Goal: Task Accomplishment & Management: Complete application form

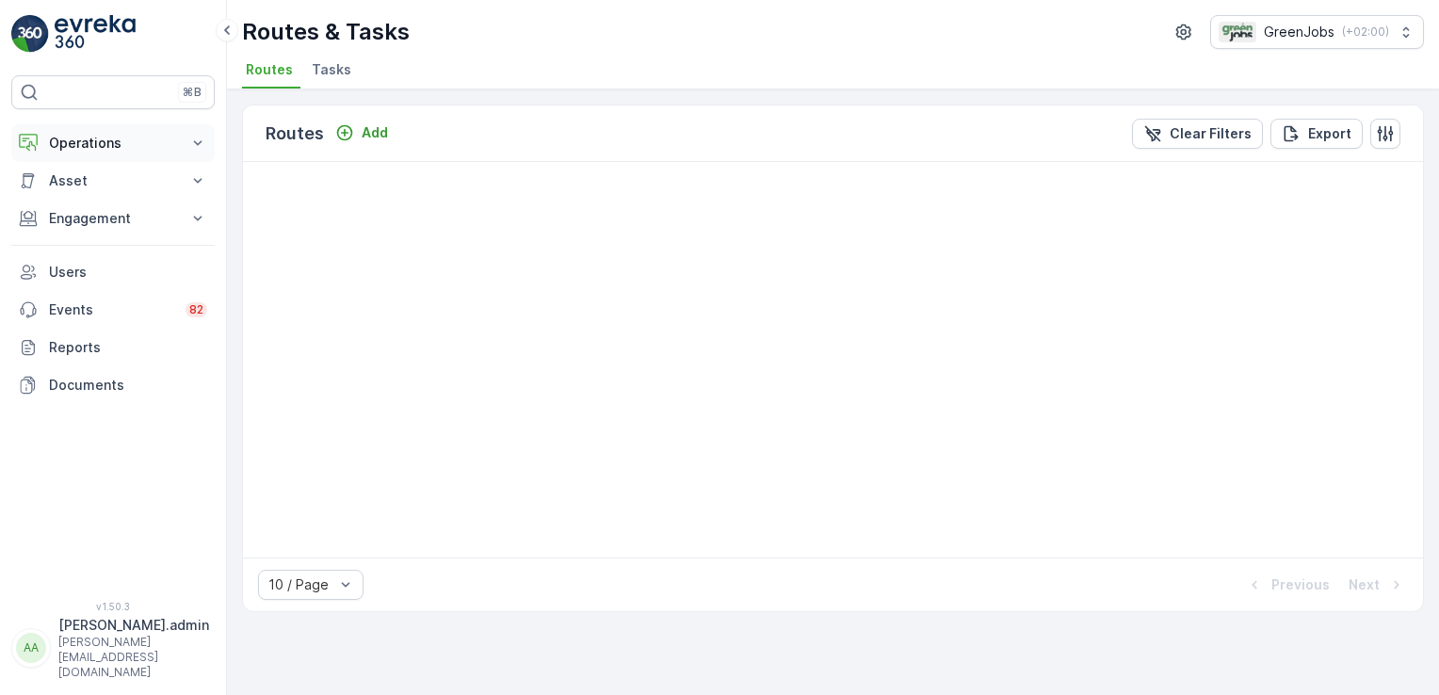
click at [192, 135] on icon at bounding box center [197, 143] width 19 height 19
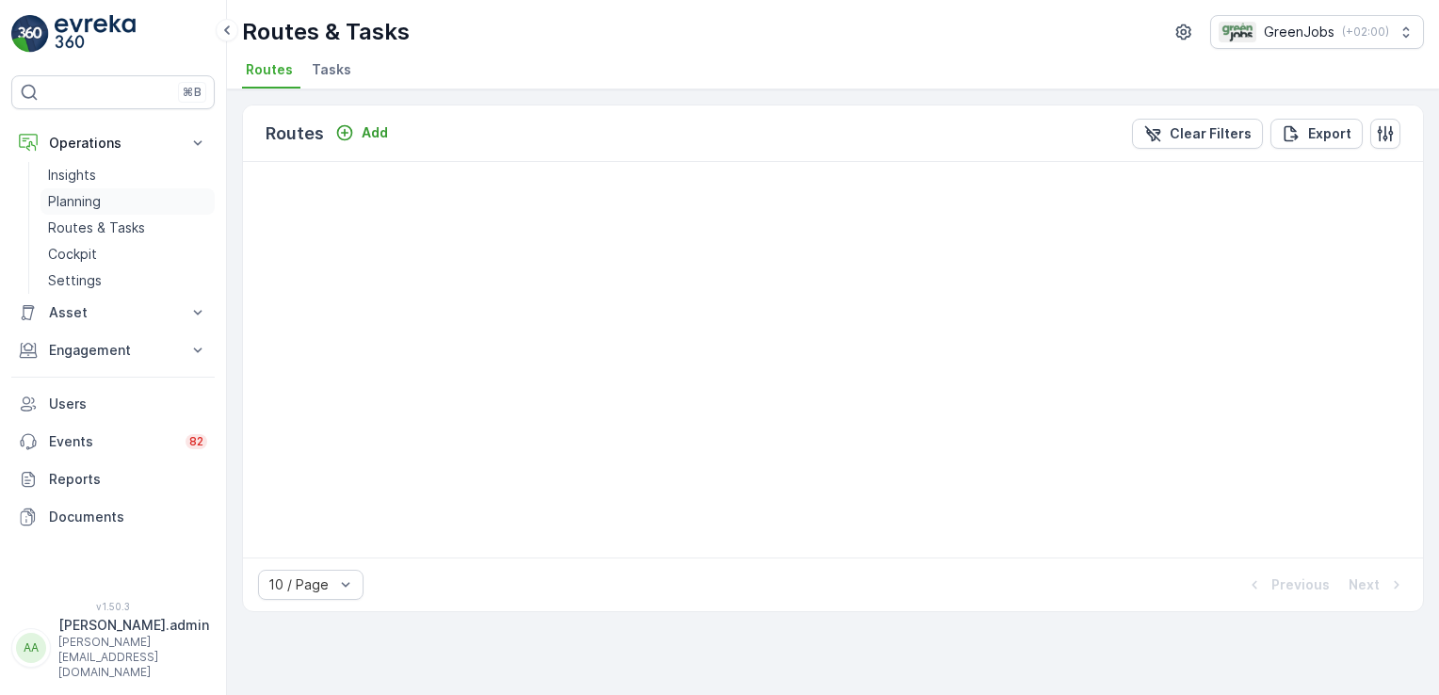
click at [75, 205] on p "Planning" at bounding box center [74, 201] width 53 height 19
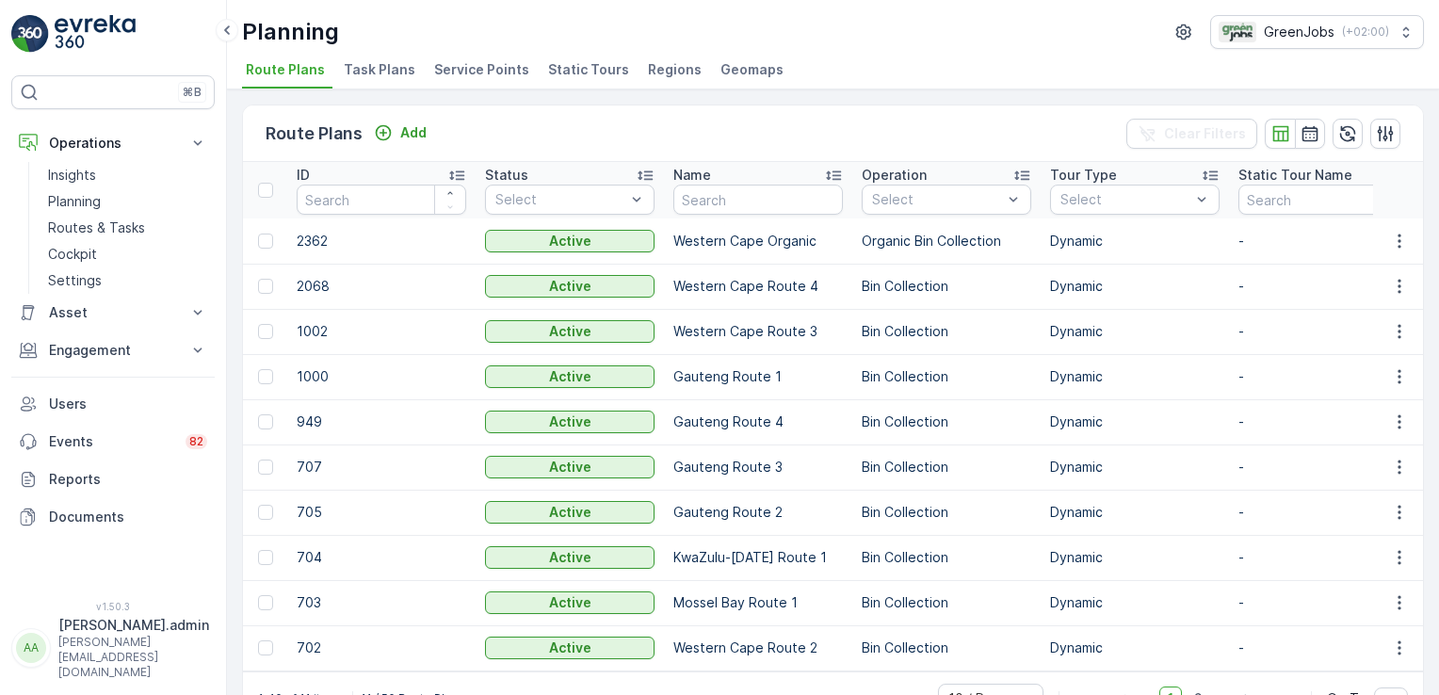
click at [507, 71] on span "Service Points" at bounding box center [481, 69] width 95 height 19
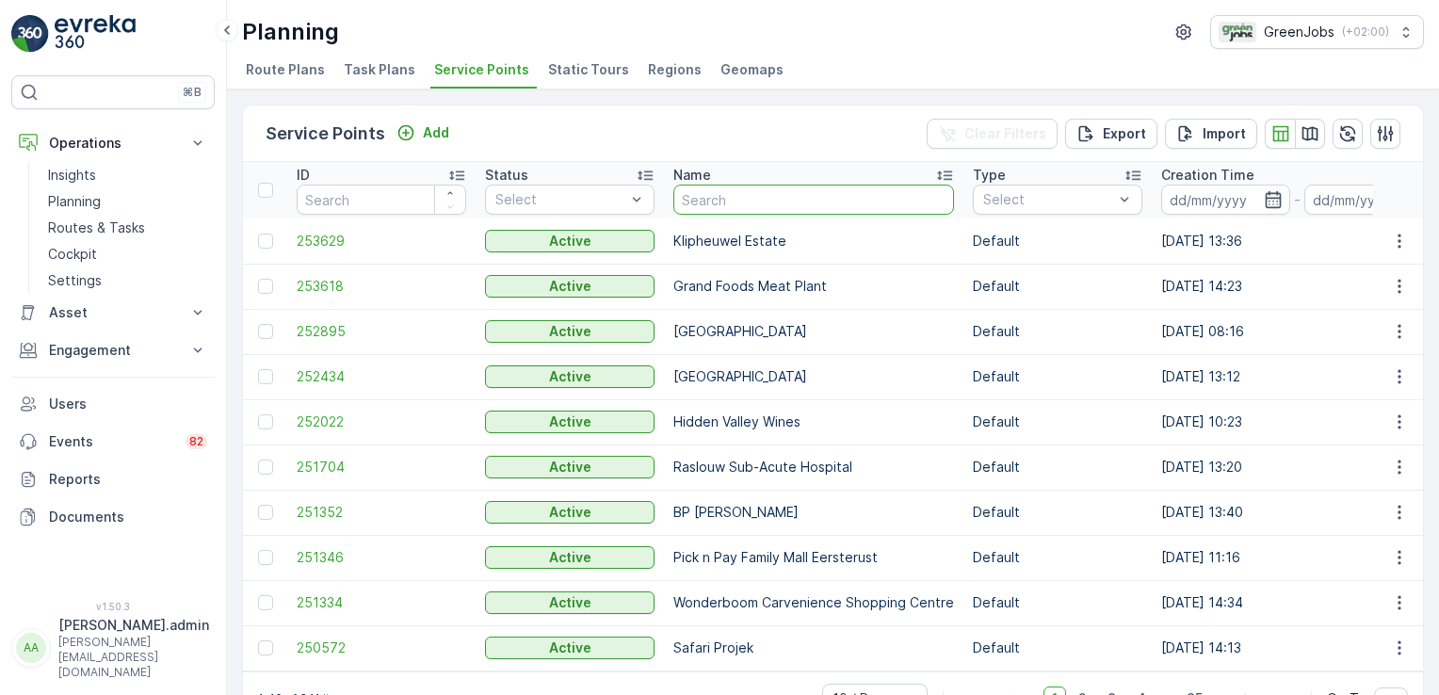
click at [740, 201] on input "text" at bounding box center [813, 200] width 281 height 30
type input "de oude"
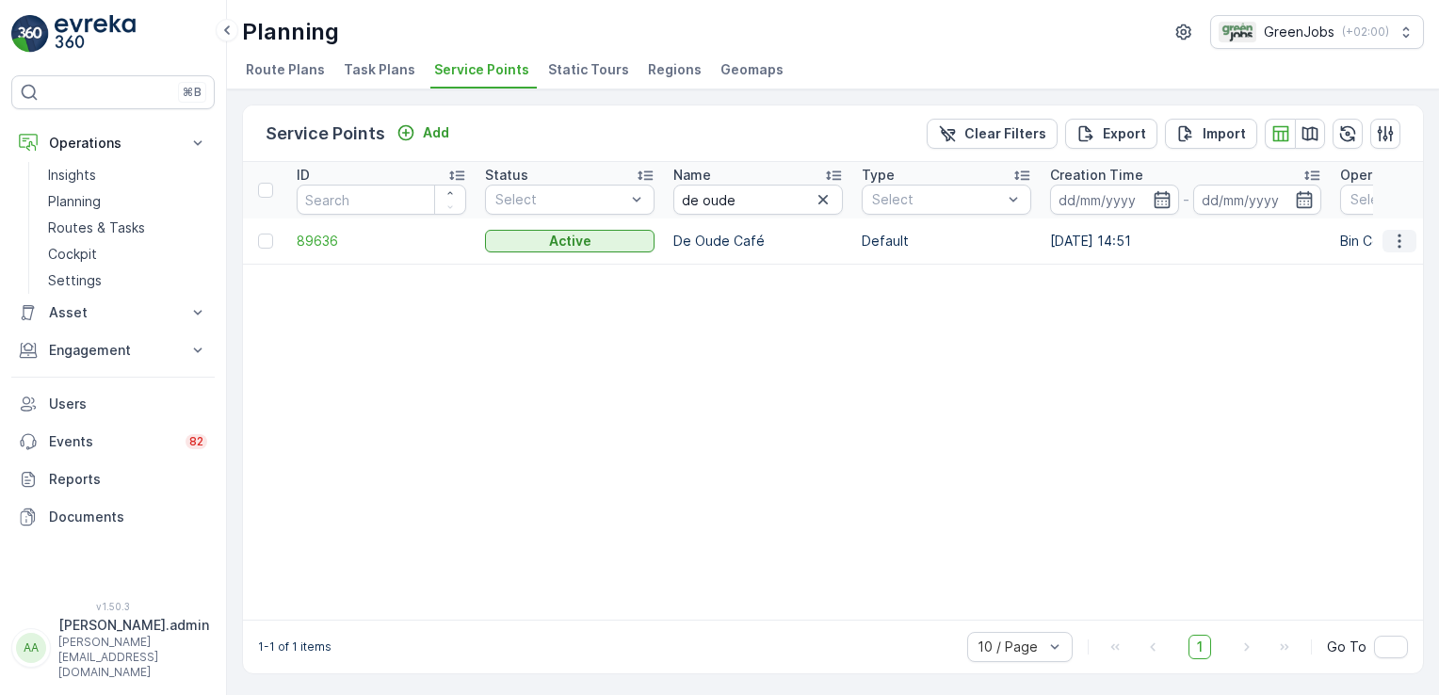
click at [1398, 243] on icon "button" at bounding box center [1399, 241] width 19 height 19
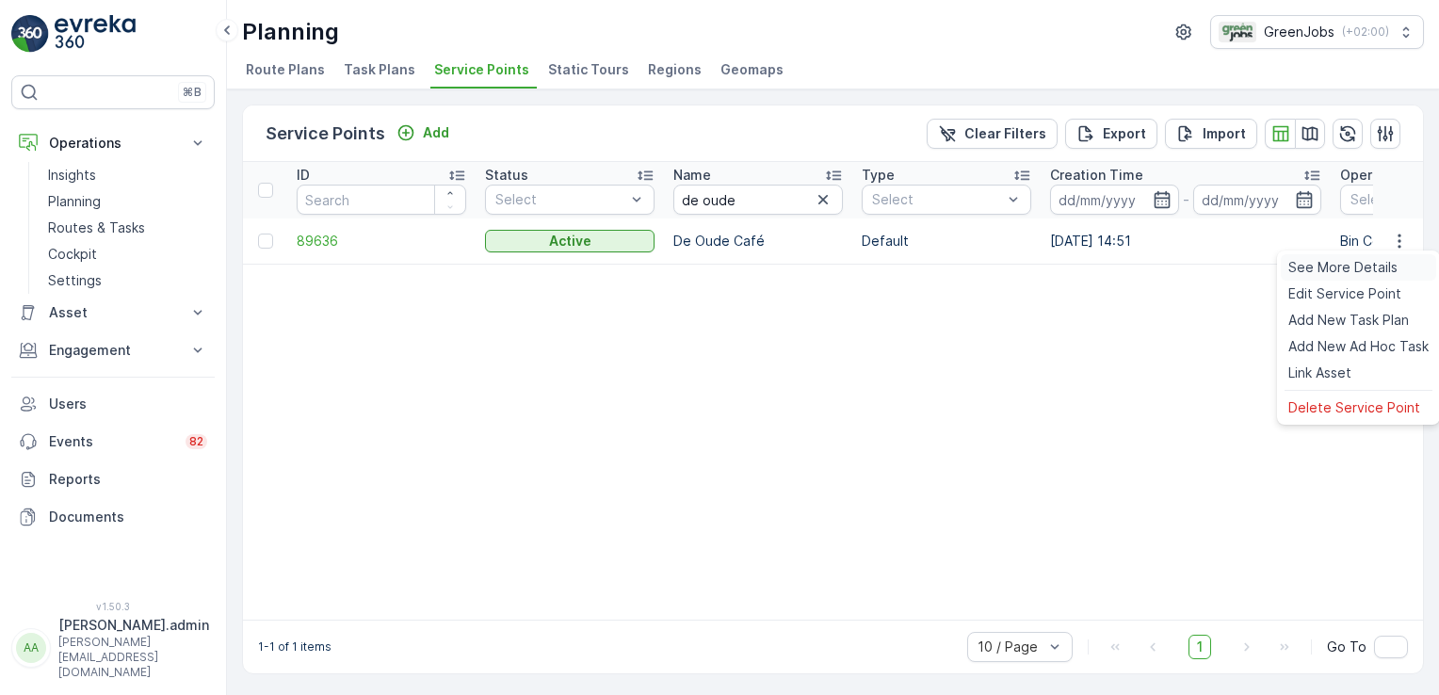
click at [1381, 264] on span "See More Details" at bounding box center [1342, 267] width 109 height 19
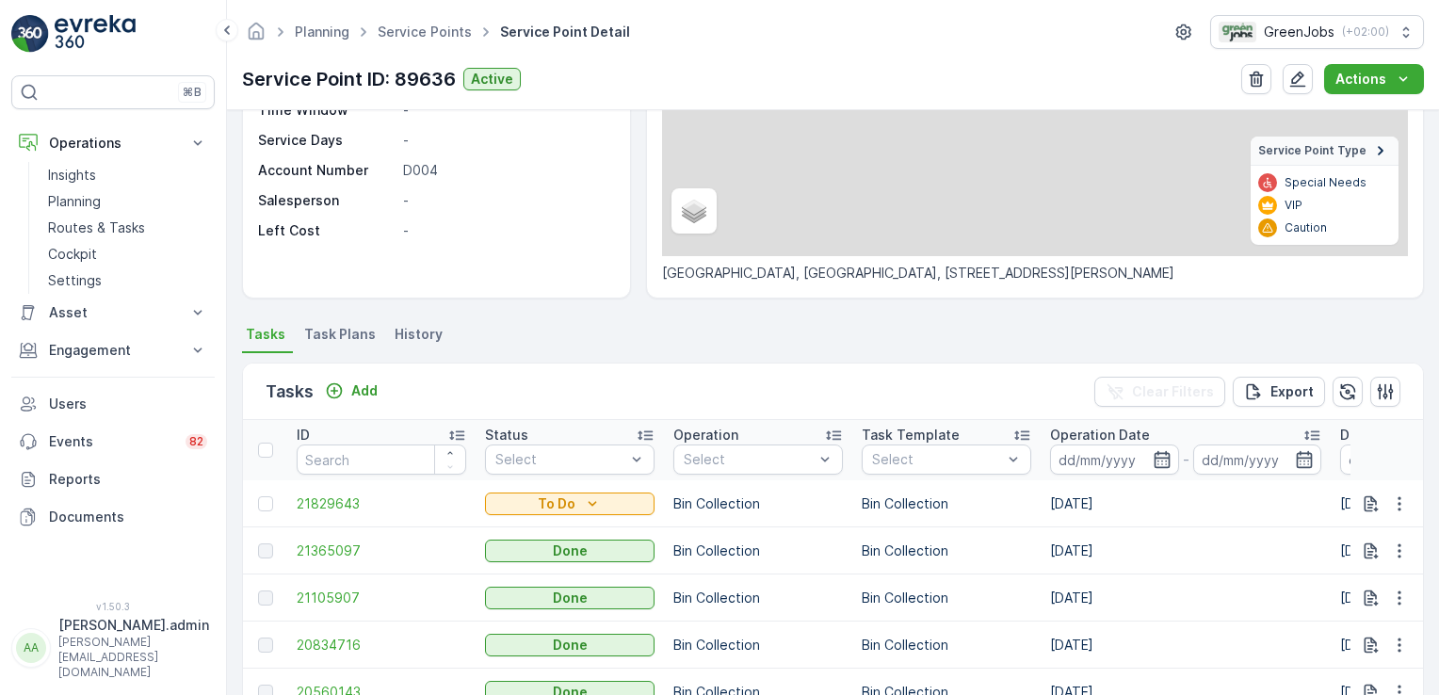
scroll to position [306, 0]
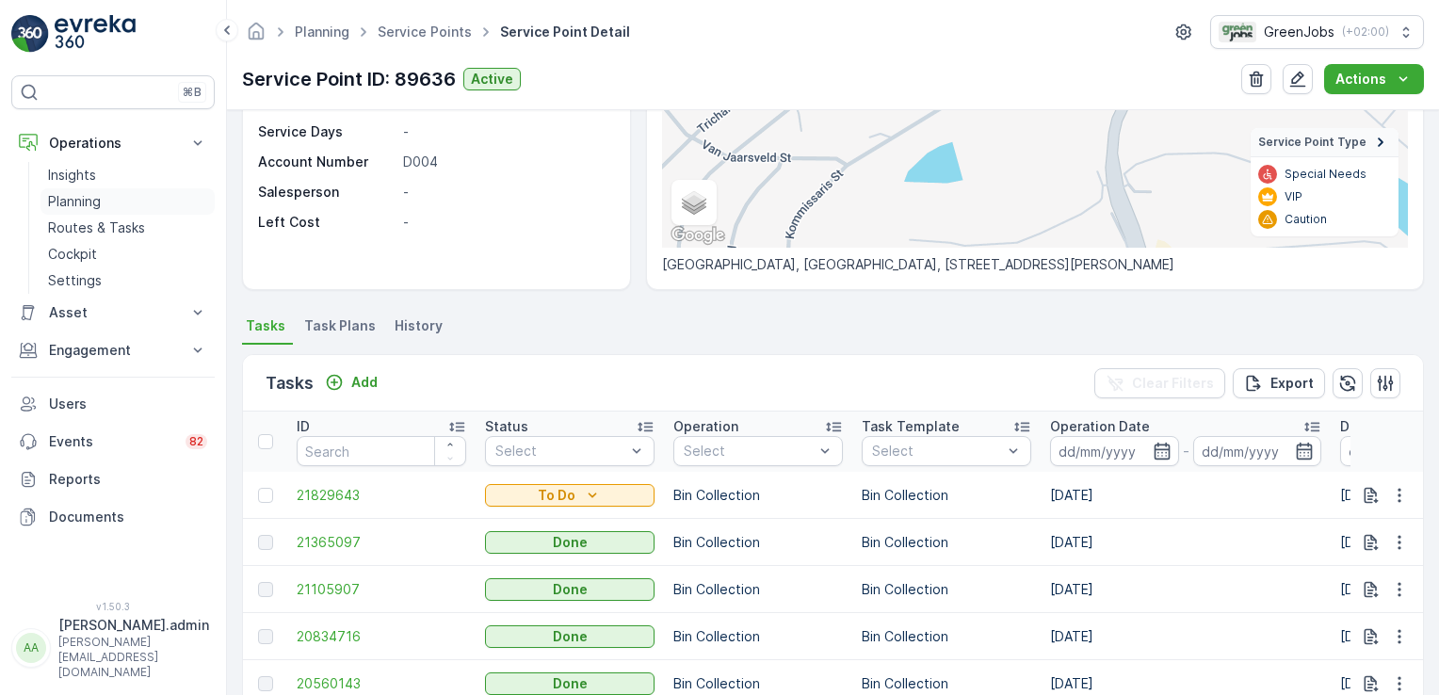
click at [83, 201] on p "Planning" at bounding box center [74, 201] width 53 height 19
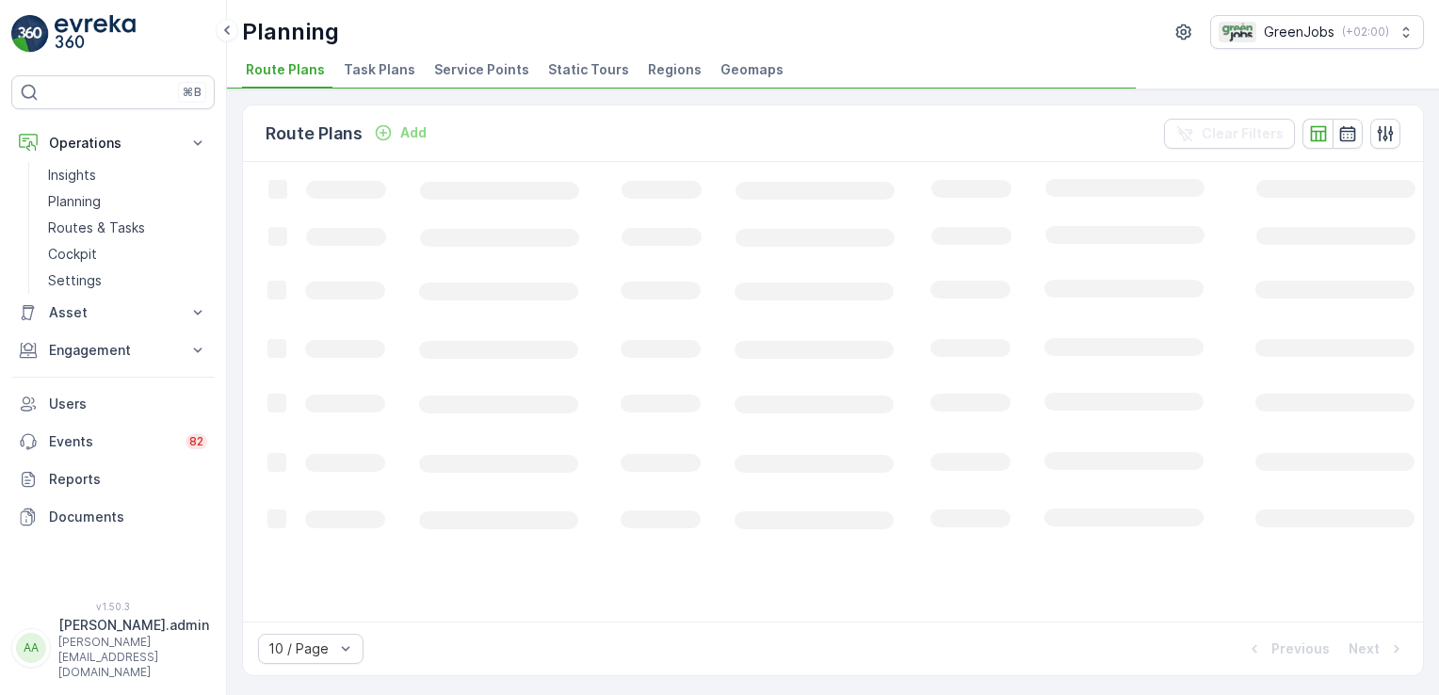
click at [482, 69] on span "Service Points" at bounding box center [481, 69] width 95 height 19
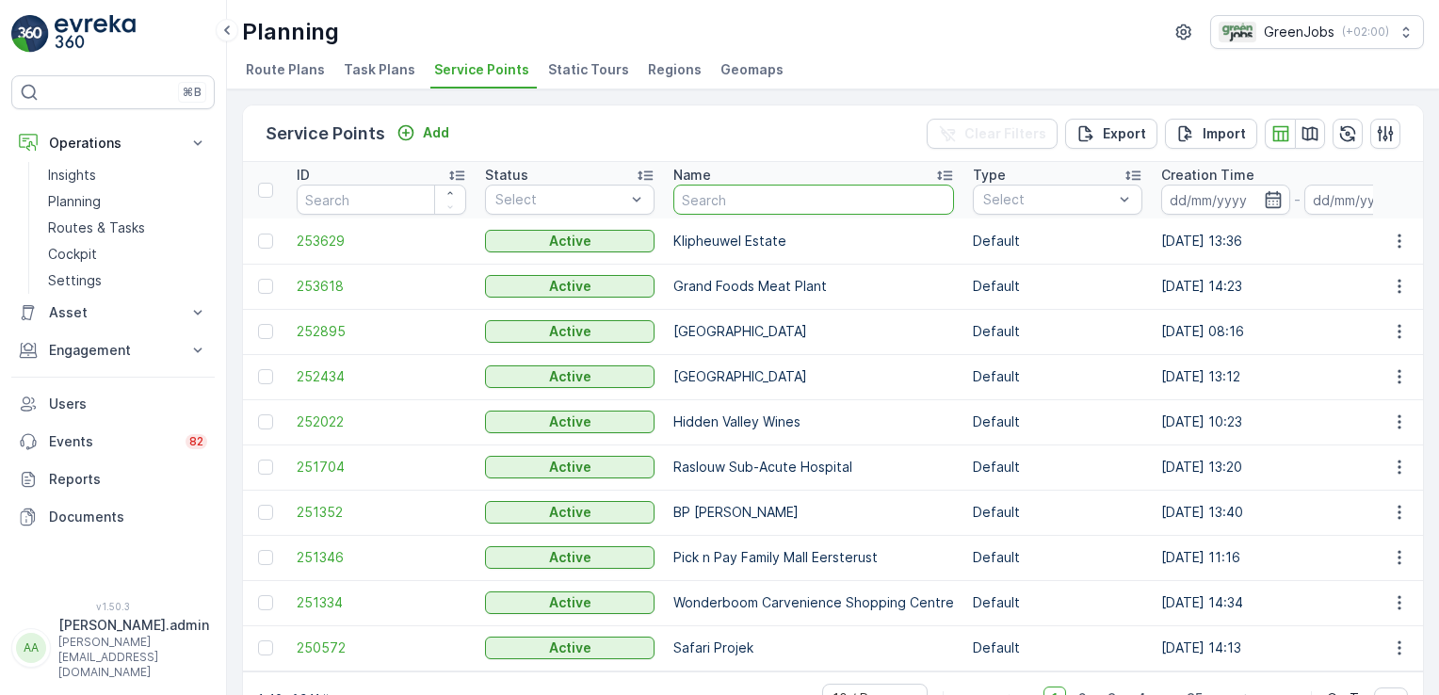
click at [757, 197] on input "text" at bounding box center [813, 200] width 281 height 30
type input "rand tutorial"
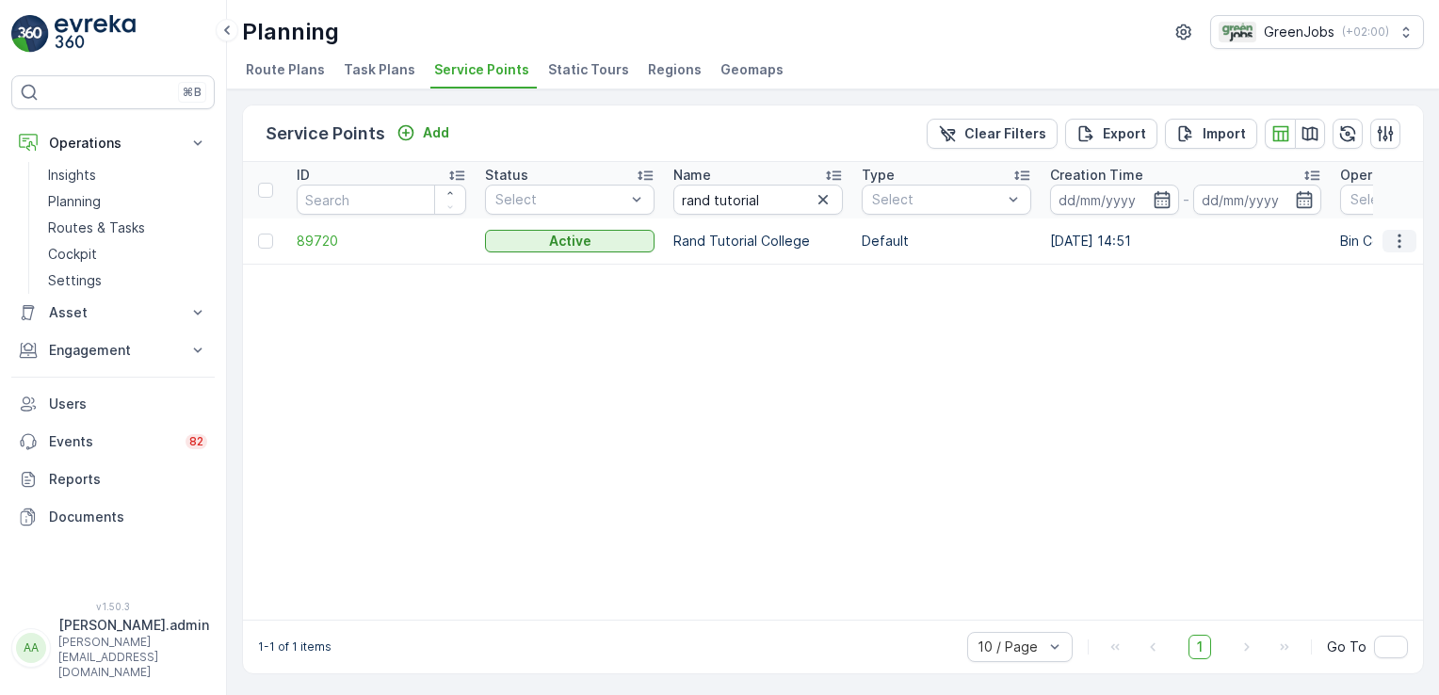
click at [1397, 236] on icon "button" at bounding box center [1399, 241] width 19 height 19
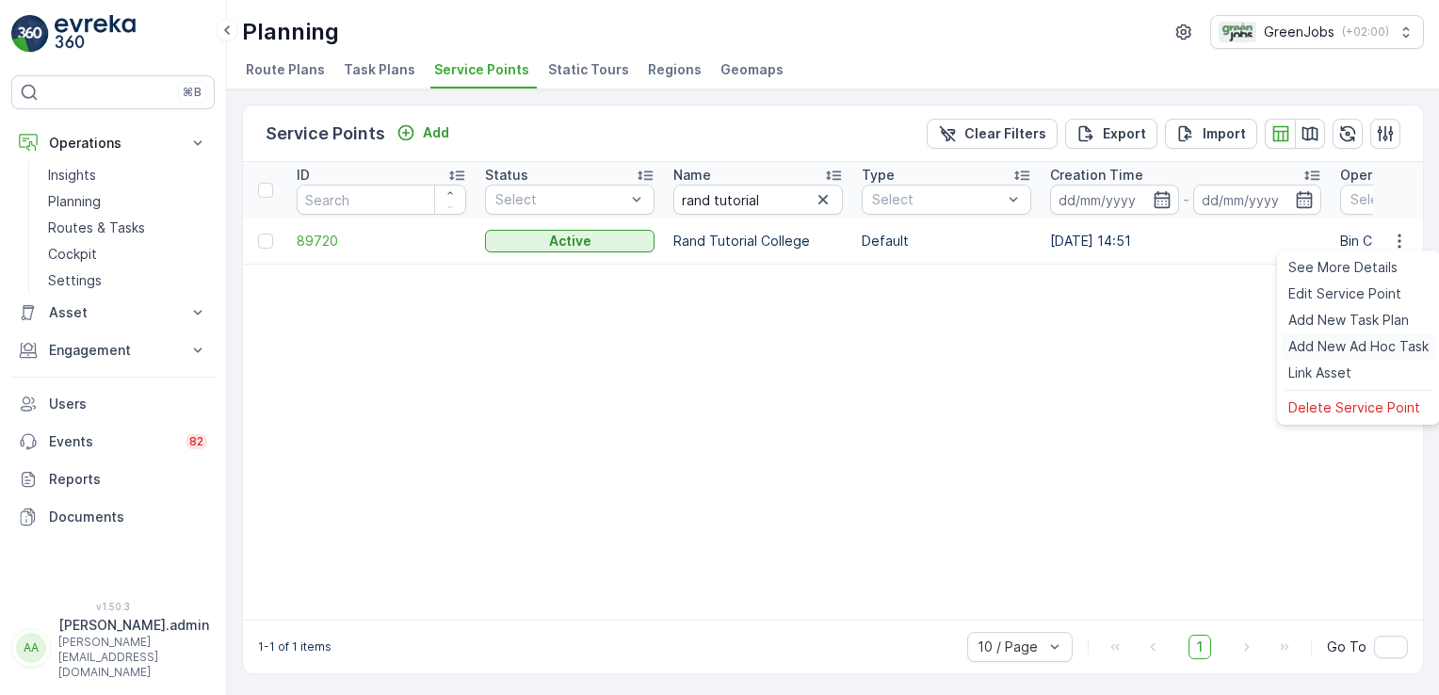
click at [1345, 339] on span "Add New Ad Hoc Task" at bounding box center [1358, 346] width 140 height 19
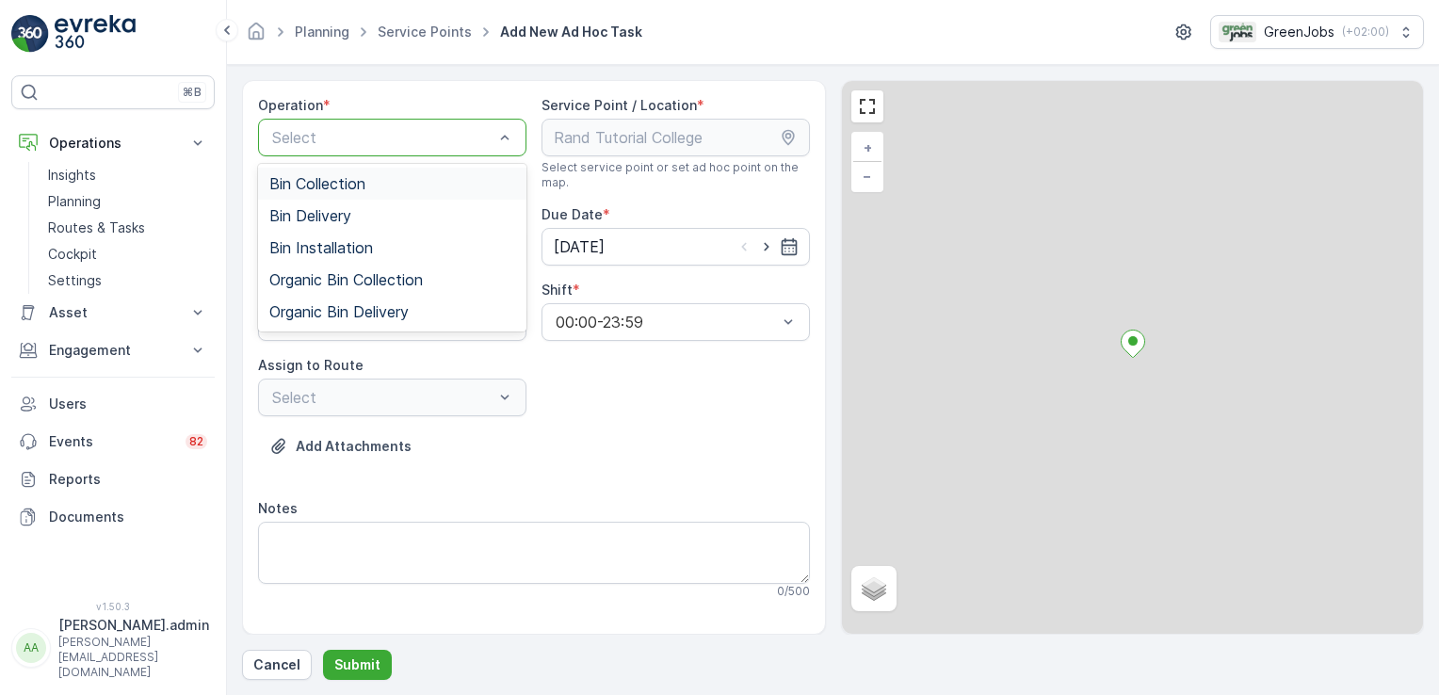
click at [350, 180] on span "Bin Collection" at bounding box center [317, 183] width 96 height 17
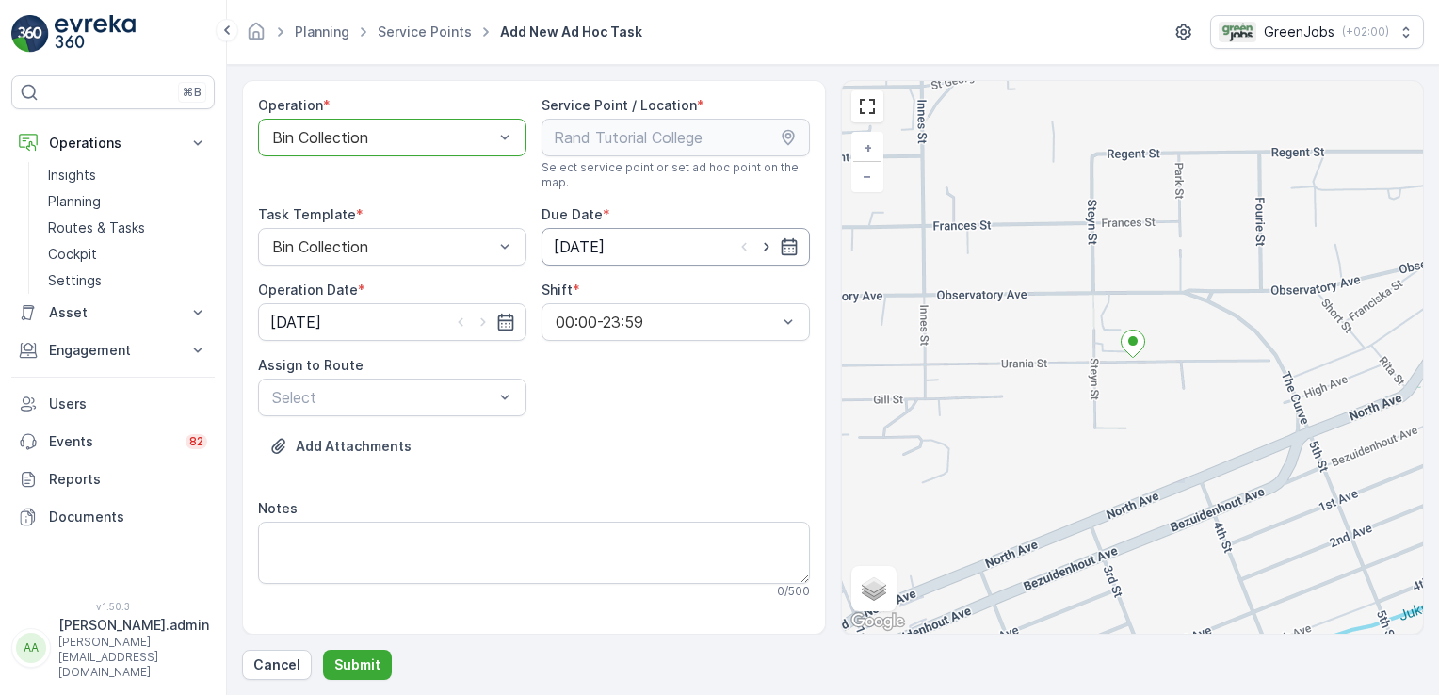
click at [582, 241] on input "[DATE]" at bounding box center [675, 247] width 268 height 38
click at [633, 475] on div "23" at bounding box center [638, 478] width 30 height 30
type input "[DATE]"
click at [298, 312] on input "[DATE]" at bounding box center [392, 322] width 268 height 38
click at [348, 548] on div "23" at bounding box center [358, 554] width 30 height 30
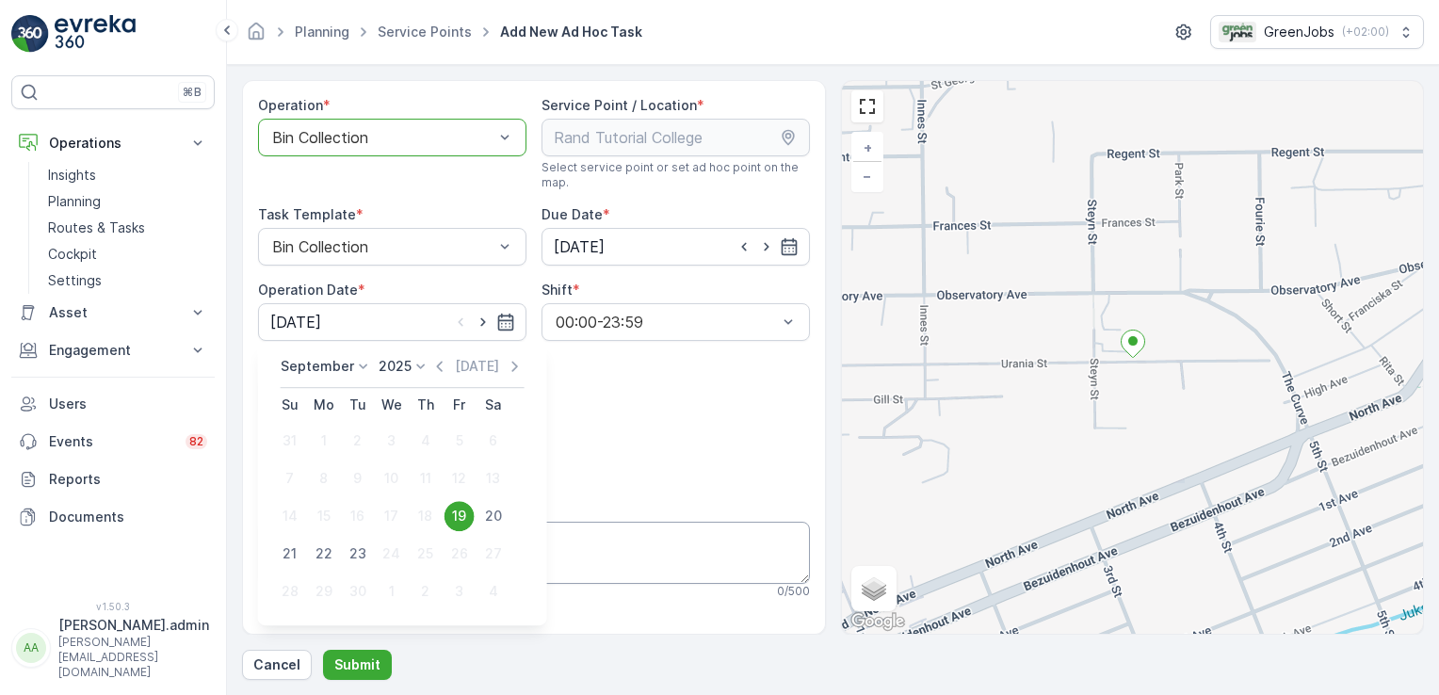
type input "[DATE]"
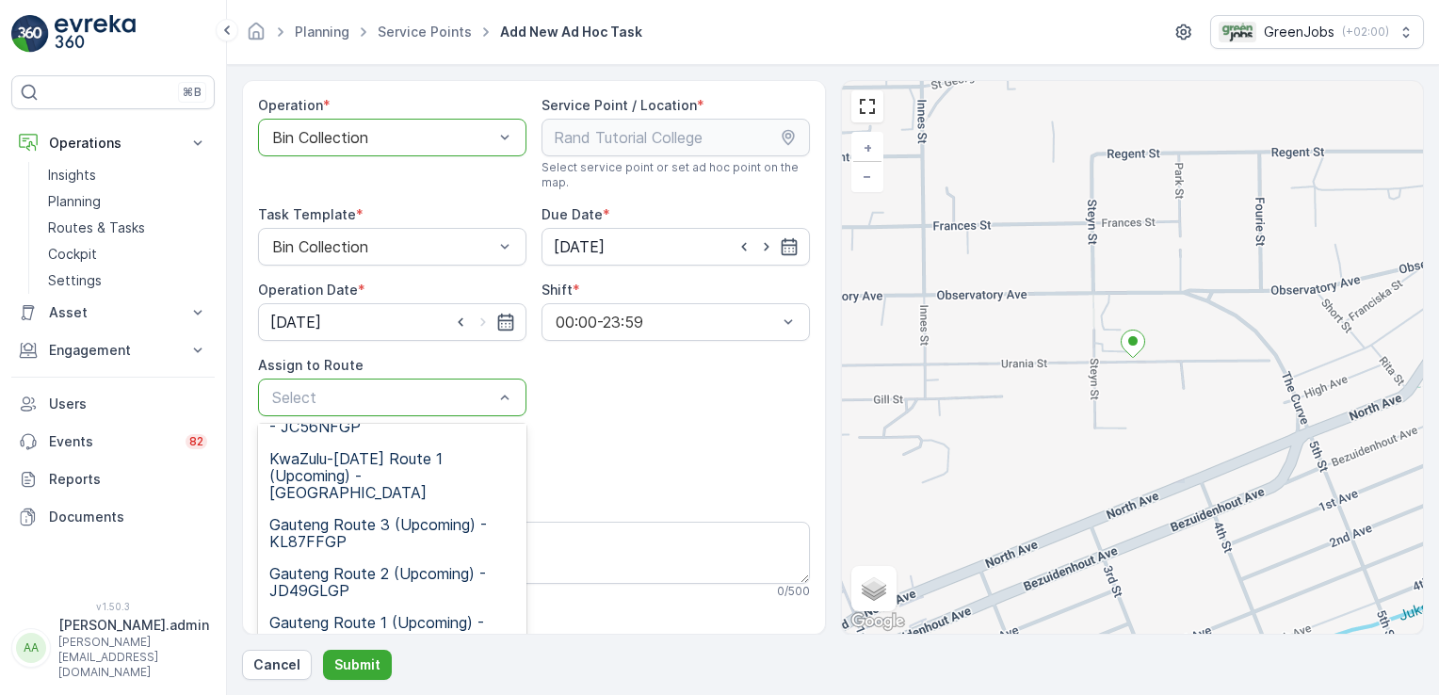
scroll to position [232, 0]
click at [315, 612] on span "Gauteng Route 1 (Upcoming) - KT97LNGP" at bounding box center [392, 629] width 246 height 34
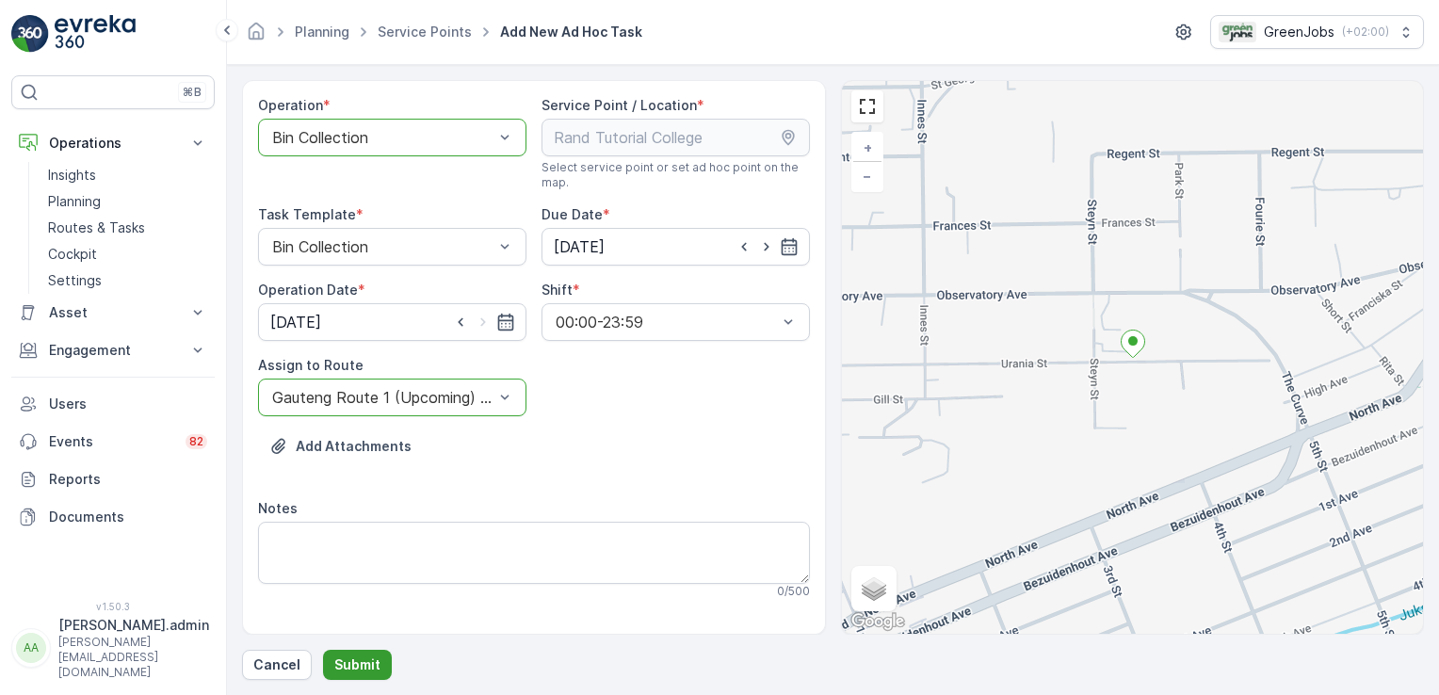
click at [367, 664] on p "Submit" at bounding box center [357, 664] width 46 height 19
